Goal: Task Accomplishment & Management: Manage account settings

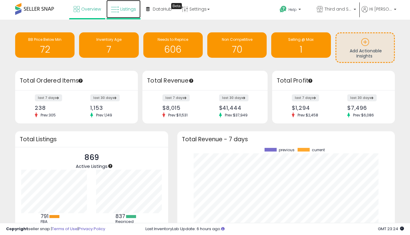
click at [128, 6] on link "Listings" at bounding box center [123, 9] width 34 height 18
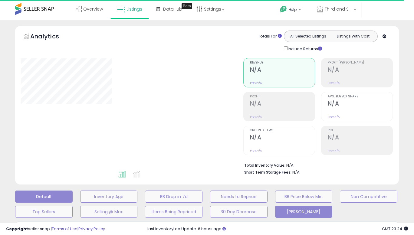
click at [279, 207] on button "[PERSON_NAME]" at bounding box center [304, 212] width 58 height 12
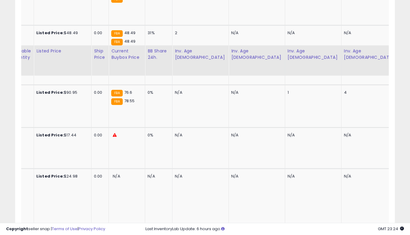
scroll to position [1277, 0]
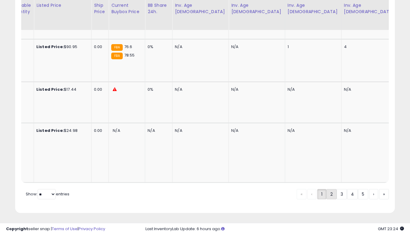
click at [328, 191] on link "2" at bounding box center [331, 194] width 10 height 10
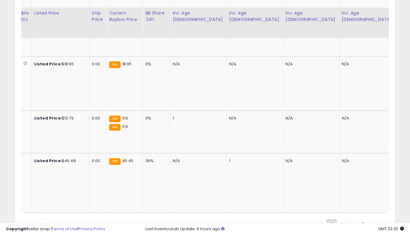
scroll to position [1330, 0]
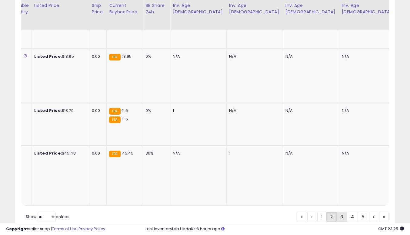
click at [339, 212] on link "3" at bounding box center [341, 217] width 10 height 10
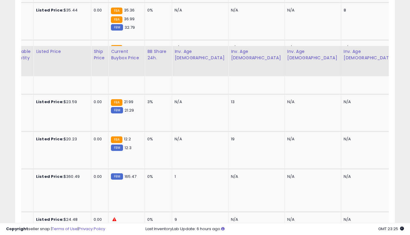
scroll to position [1203, 0]
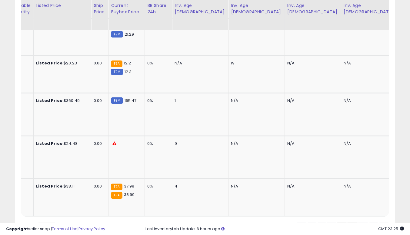
click at [352, 223] on link "4" at bounding box center [352, 228] width 11 height 10
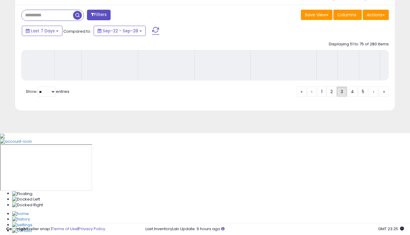
scroll to position [0, 0]
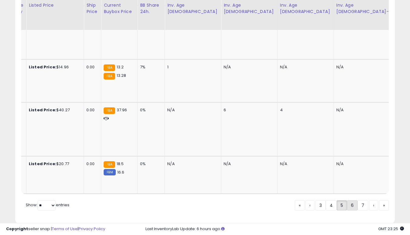
click at [350, 200] on link "6" at bounding box center [352, 205] width 11 height 10
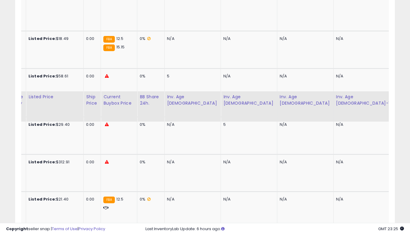
scroll to position [1225, 0]
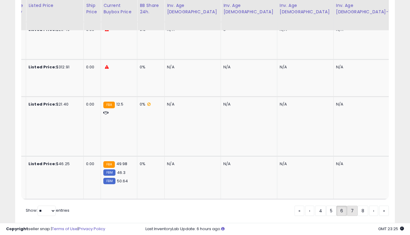
click at [353, 206] on link "7" at bounding box center [352, 211] width 11 height 10
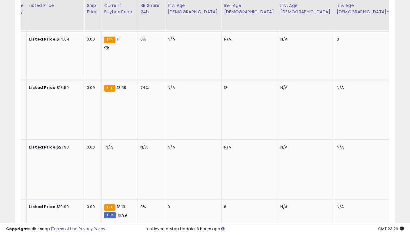
scroll to position [1295, 0]
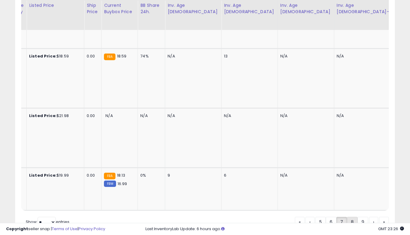
click at [350, 217] on link "8" at bounding box center [352, 222] width 11 height 10
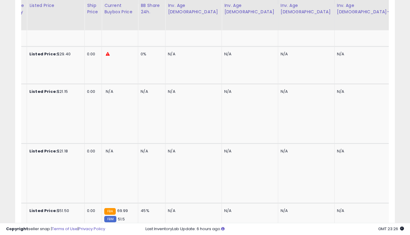
scroll to position [0, 374]
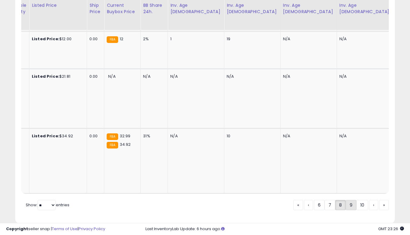
click at [350, 200] on link "9" at bounding box center [350, 205] width 11 height 10
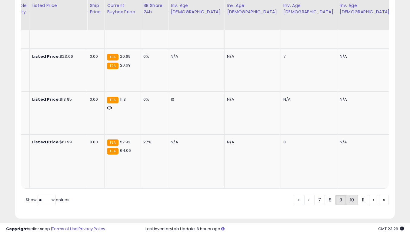
click at [346, 195] on link "10" at bounding box center [352, 200] width 12 height 10
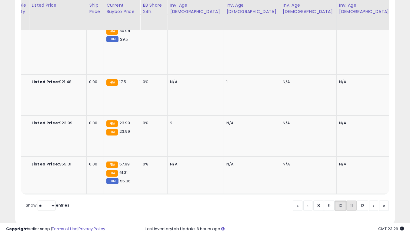
click at [348, 201] on link "11" at bounding box center [351, 206] width 10 height 10
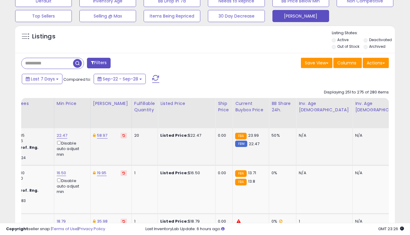
scroll to position [0, 245]
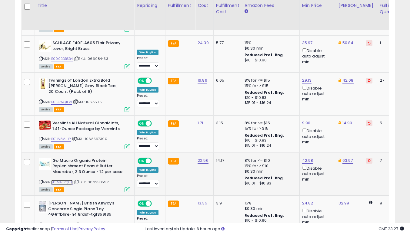
click at [64, 180] on link "B01M4S2Q0F" at bounding box center [61, 182] width 21 height 5
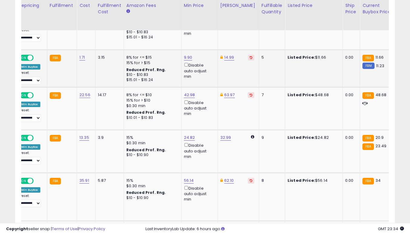
scroll to position [0, 119]
